Goal: Information Seeking & Learning: Understand process/instructions

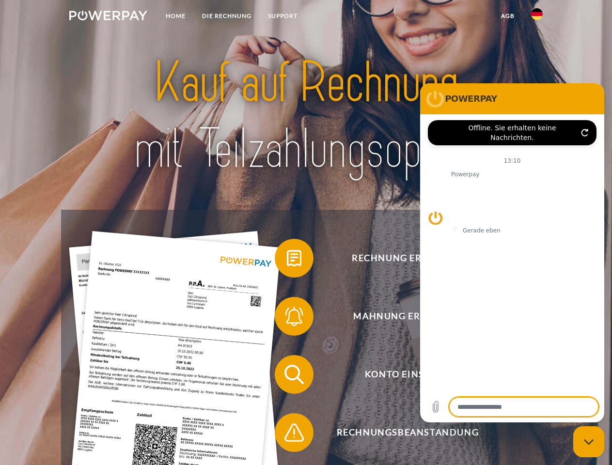
click at [108, 17] on img at bounding box center [108, 16] width 78 height 10
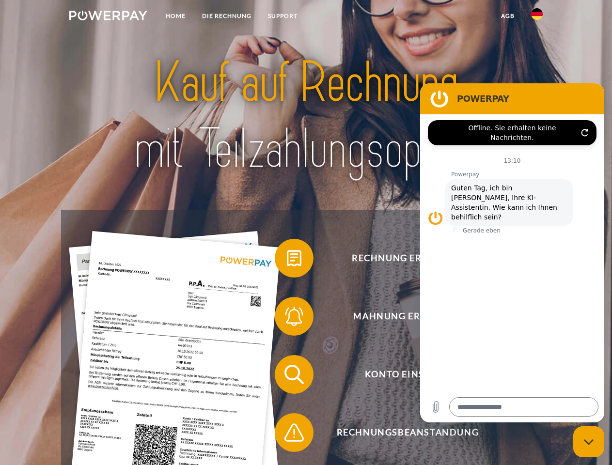
click at [537, 17] on img at bounding box center [537, 14] width 12 height 12
click at [508, 16] on link "agb" at bounding box center [508, 15] width 30 height 17
click at [287, 260] on span at bounding box center [280, 258] width 48 height 48
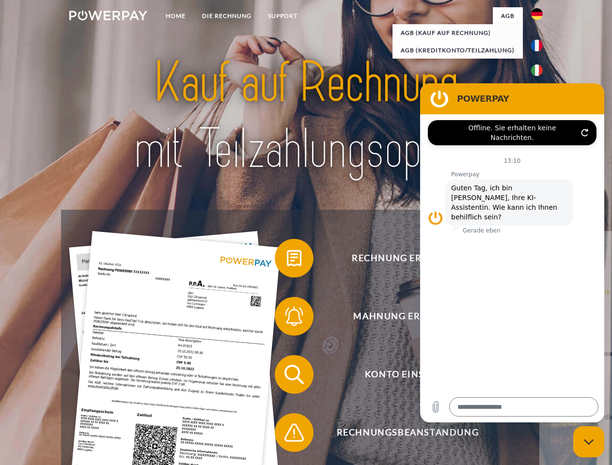
click at [540, 319] on link "zurück" at bounding box center [600, 291] width 121 height 121
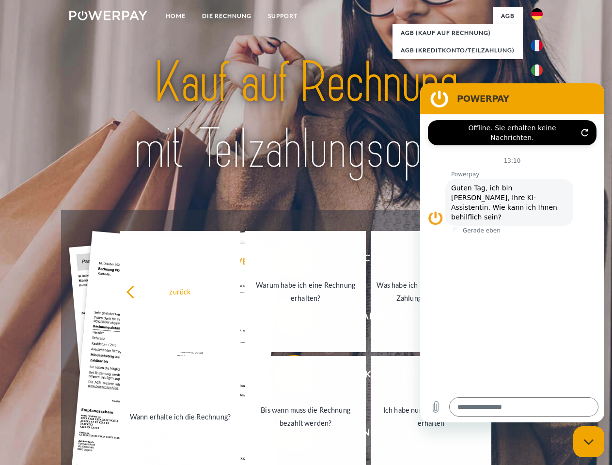
click at [241, 377] on link "Wann erhalte ich die Rechnung?" at bounding box center [180, 416] width 121 height 121
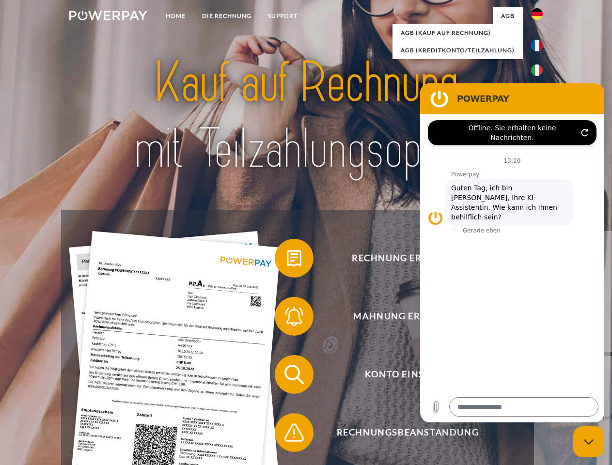
click at [287, 435] on span at bounding box center [280, 433] width 48 height 48
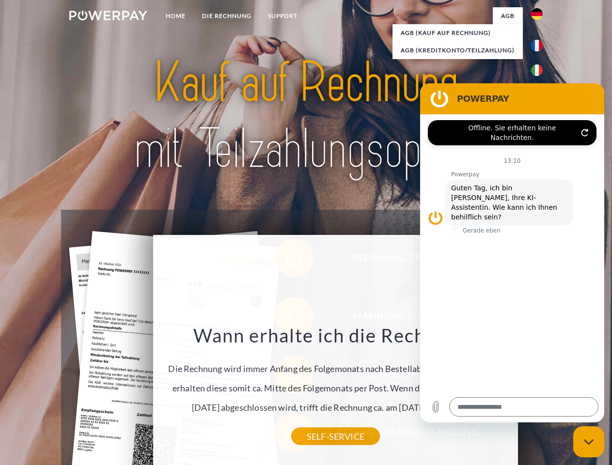
click at [589, 442] on icon "Messaging-Fenster schließen" at bounding box center [589, 442] width 10 height 6
type textarea "*"
